Goal: Task Accomplishment & Management: Use online tool/utility

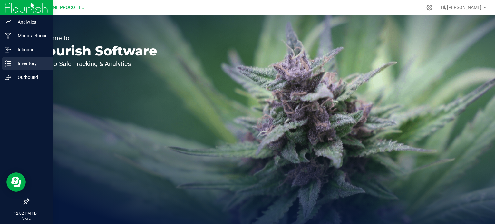
click at [10, 59] on div "Inventory" at bounding box center [27, 63] width 51 height 13
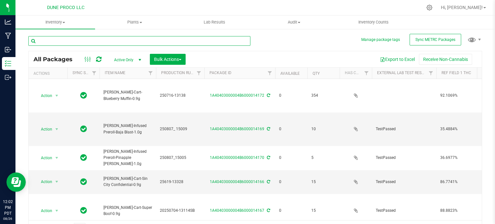
click at [141, 40] on input "text" at bounding box center [139, 41] width 222 height 10
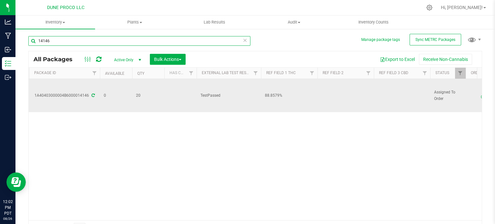
scroll to position [0, 152]
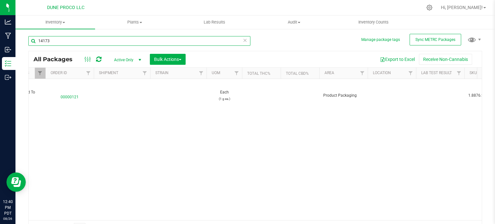
type input "14173"
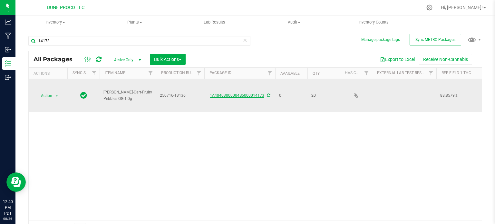
click at [246, 95] on link "1A40403000004B6000014173" at bounding box center [237, 95] width 54 height 5
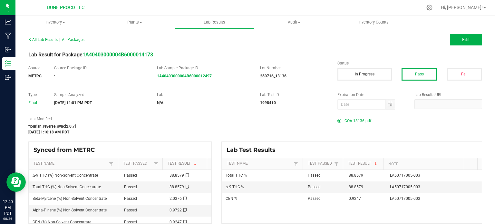
click at [351, 124] on span "COA 13136.pdf" at bounding box center [358, 121] width 27 height 10
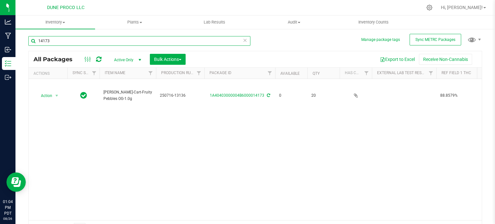
click at [86, 43] on input "14173" at bounding box center [139, 41] width 222 height 10
type input "1"
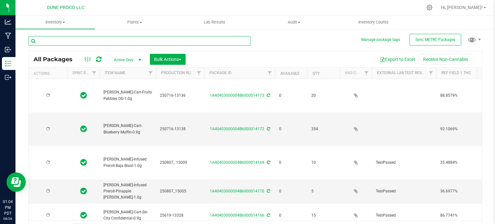
type input "[DATE]"
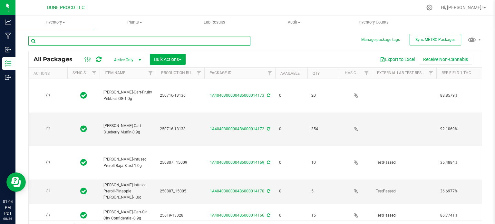
type input "[DATE]"
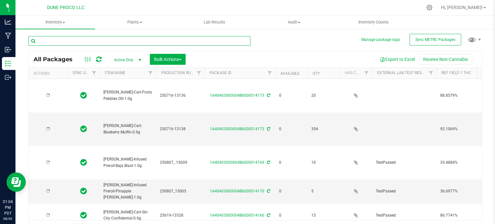
type input "[DATE]"
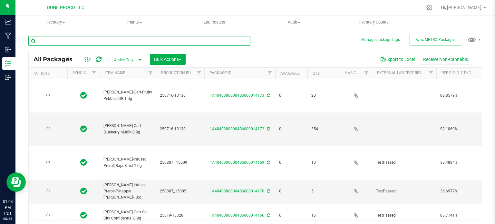
type input "[DATE]"
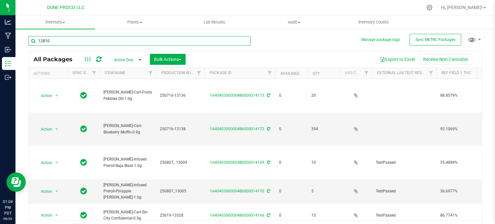
type input "12810"
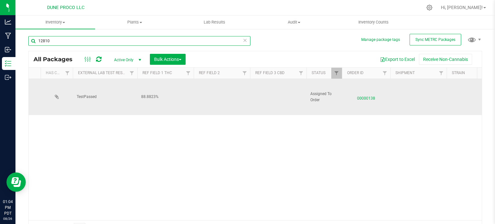
scroll to position [0, 339]
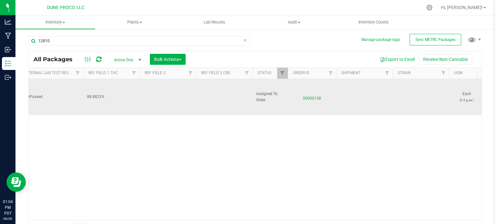
click at [308, 96] on span "00000138" at bounding box center [312, 96] width 41 height 9
